Goal: Transaction & Acquisition: Book appointment/travel/reservation

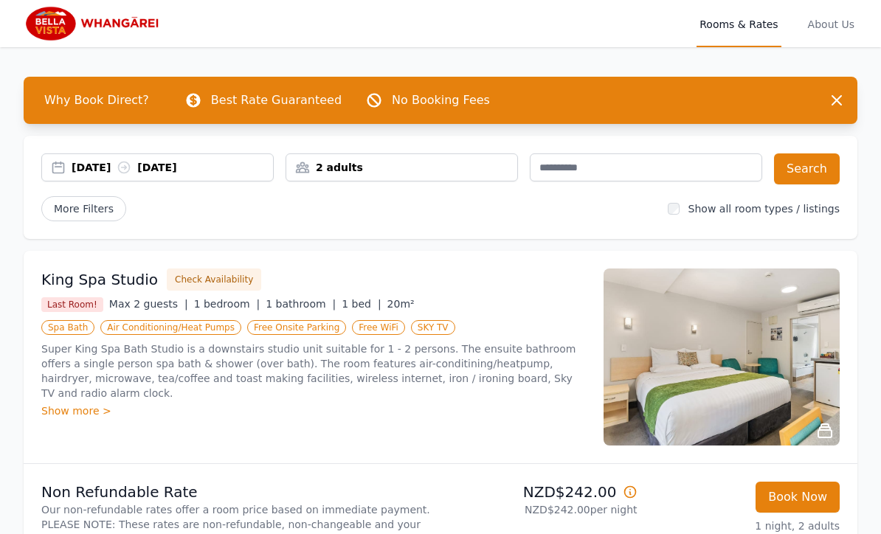
click at [409, 176] on div "2 adults" at bounding box center [402, 167] width 232 height 28
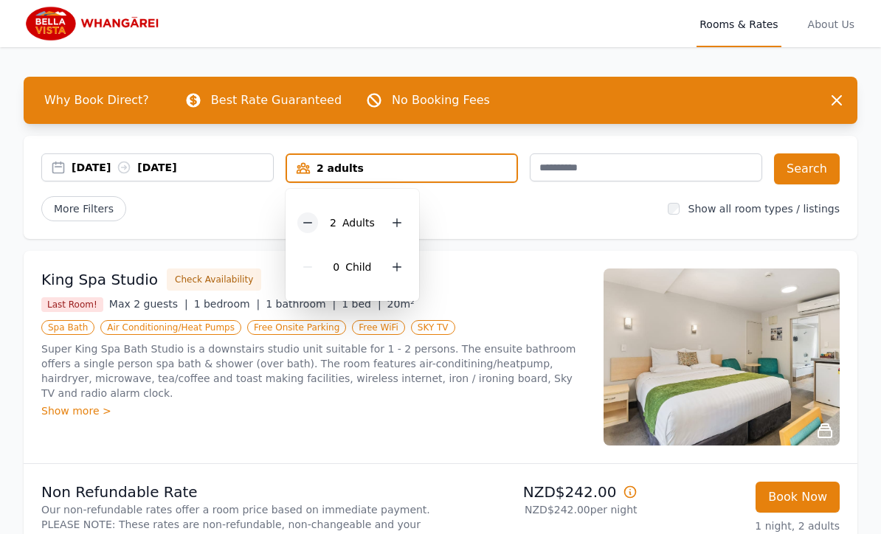
click at [313, 224] on icon at bounding box center [308, 223] width 12 height 12
click at [811, 176] on button "Search" at bounding box center [807, 168] width 66 height 31
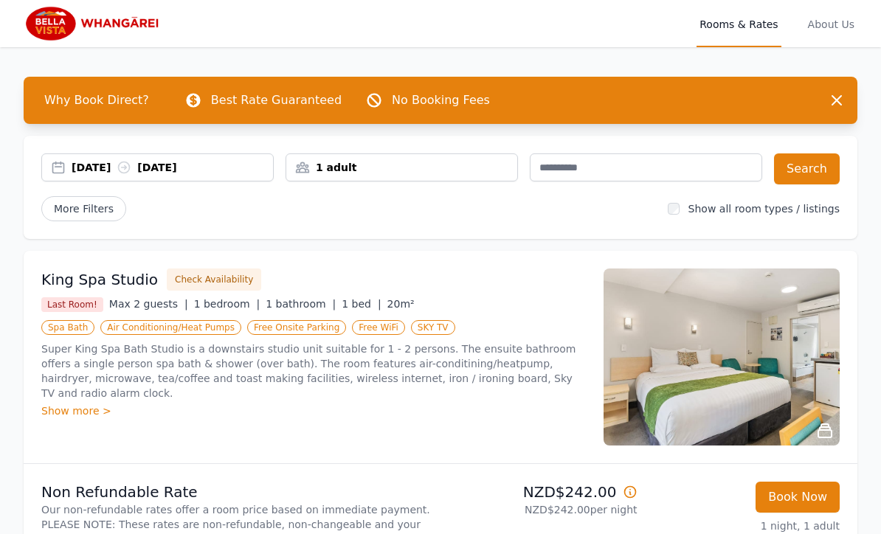
click at [89, 100] on span "Why Book Direct?" at bounding box center [96, 101] width 128 height 30
click at [834, 31] on span "About Us" at bounding box center [831, 23] width 52 height 47
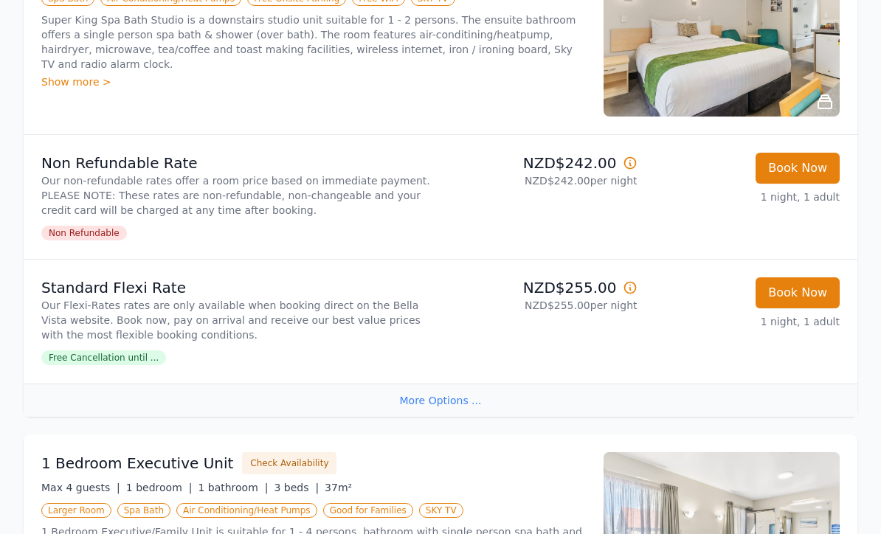
click at [432, 407] on div "More Options ..." at bounding box center [441, 400] width 834 height 33
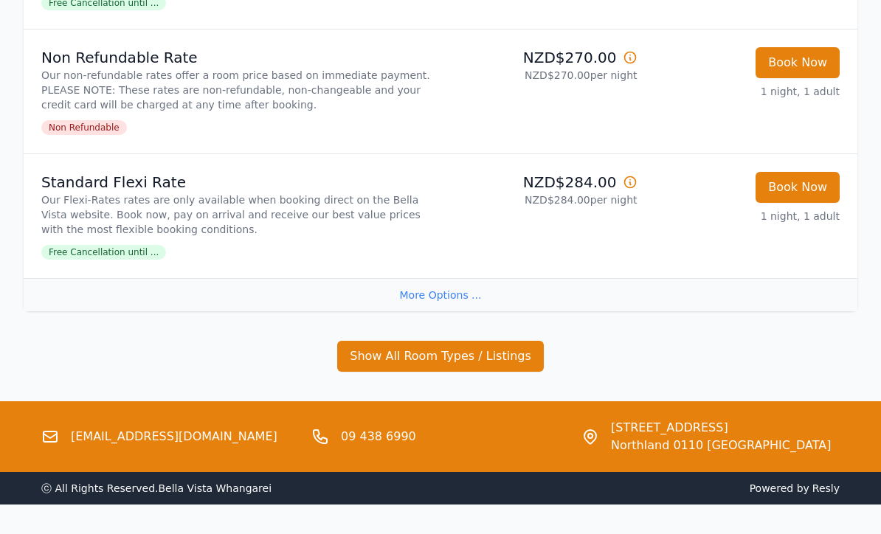
scroll to position [1049, 0]
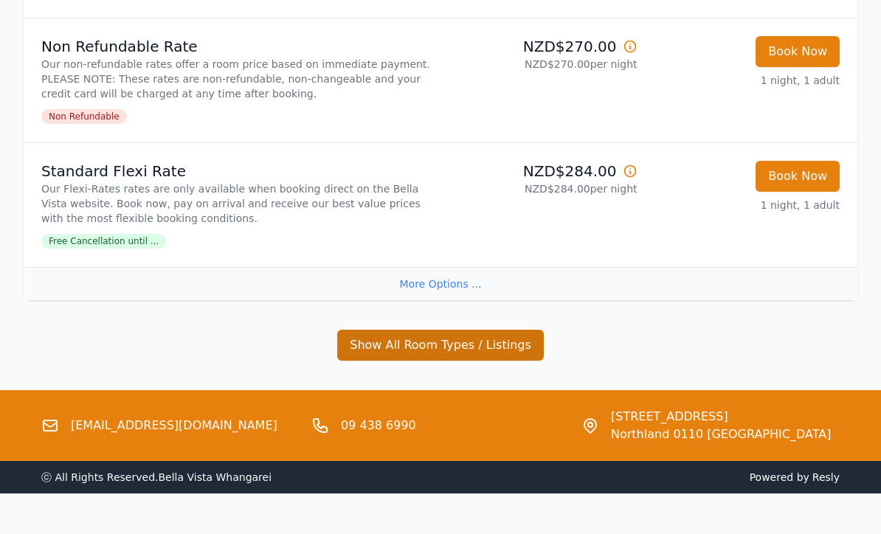
click at [497, 343] on button "Show All Room Types / Listings" at bounding box center [440, 346] width 207 height 31
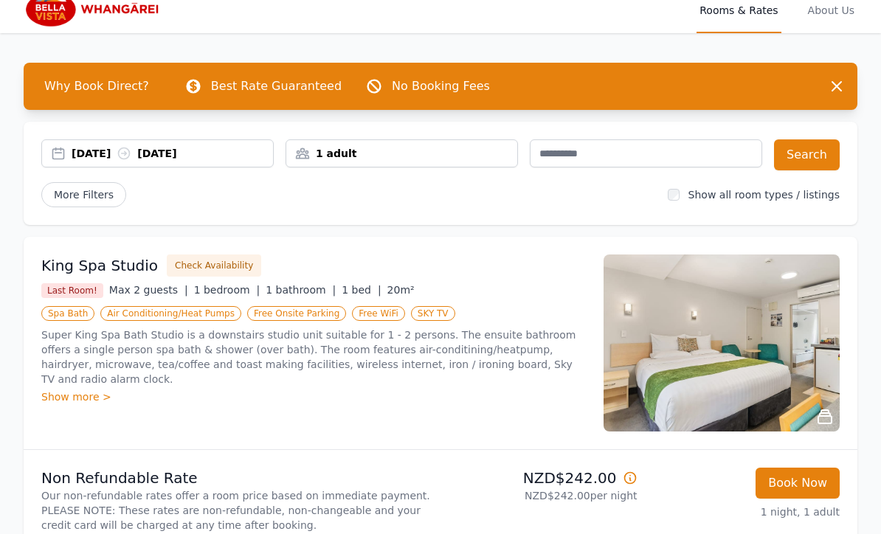
scroll to position [0, 0]
